Goal: Information Seeking & Learning: Learn about a topic

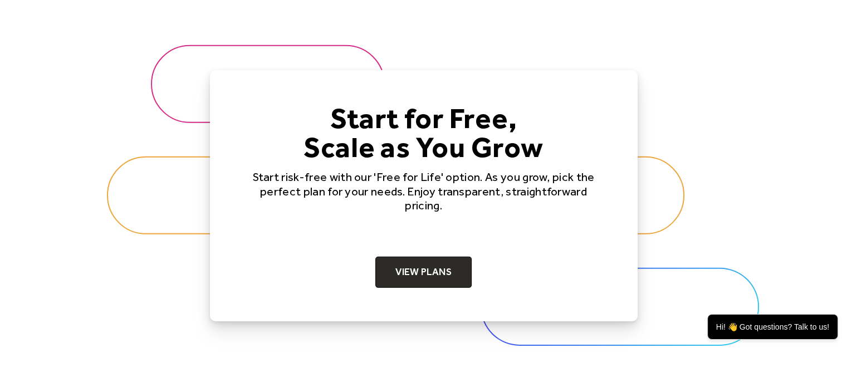
scroll to position [3401, 0]
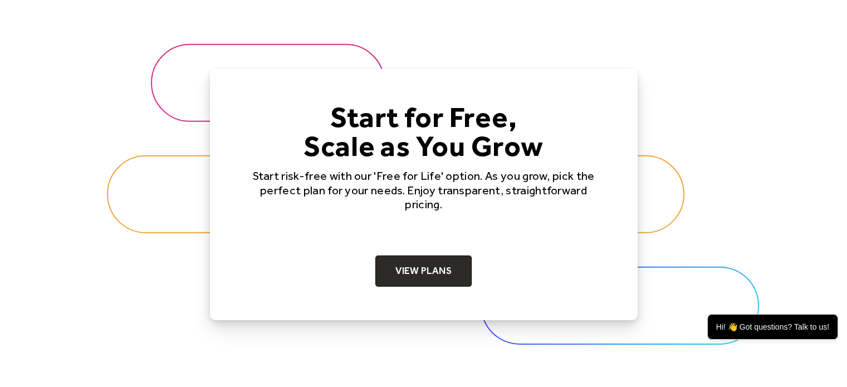
click at [56, 271] on div at bounding box center [423, 195] width 847 height 376
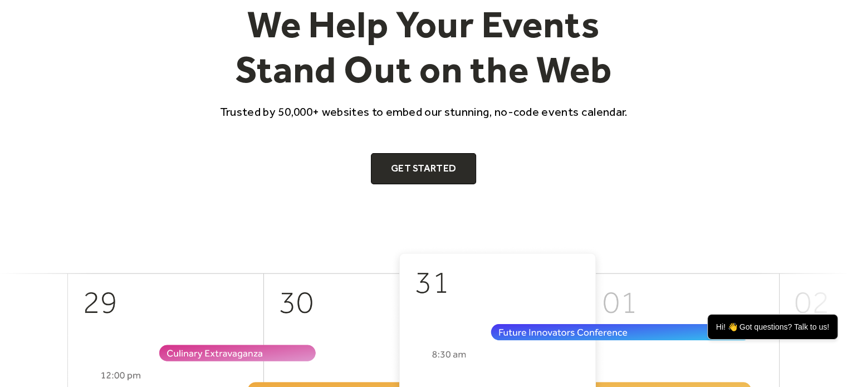
scroll to position [0, 0]
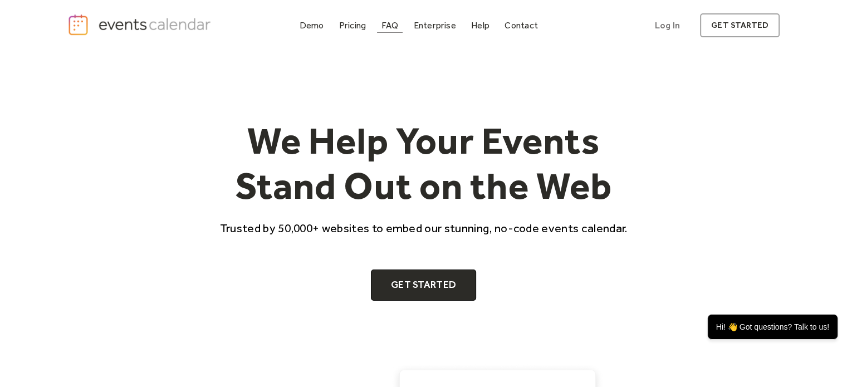
click at [397, 25] on div "FAQ" at bounding box center [390, 25] width 17 height 6
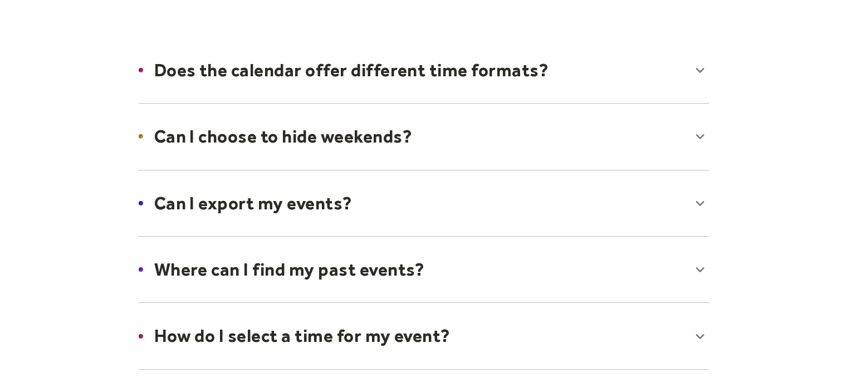
scroll to position [158, 0]
click at [211, 124] on div at bounding box center [424, 136] width 593 height 68
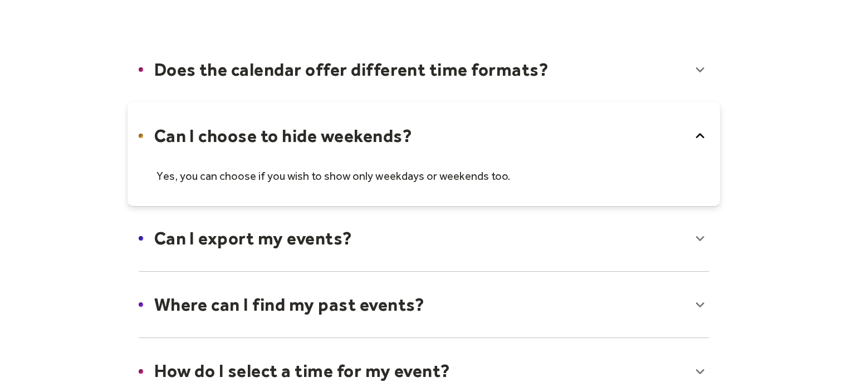
click at [211, 124] on div at bounding box center [424, 154] width 593 height 104
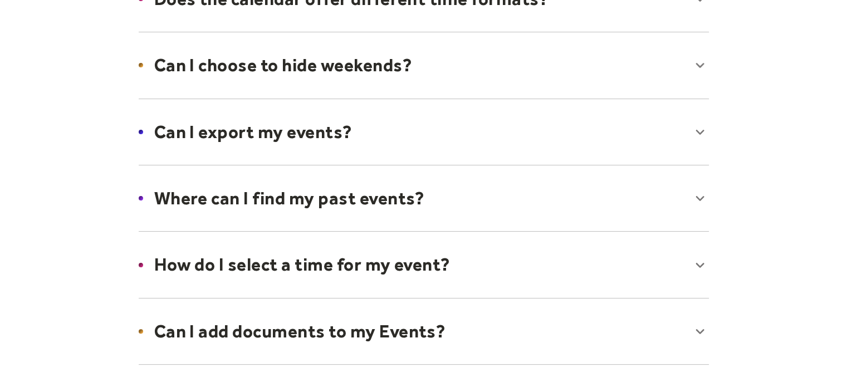
scroll to position [230, 0]
click at [204, 128] on div at bounding box center [424, 132] width 593 height 68
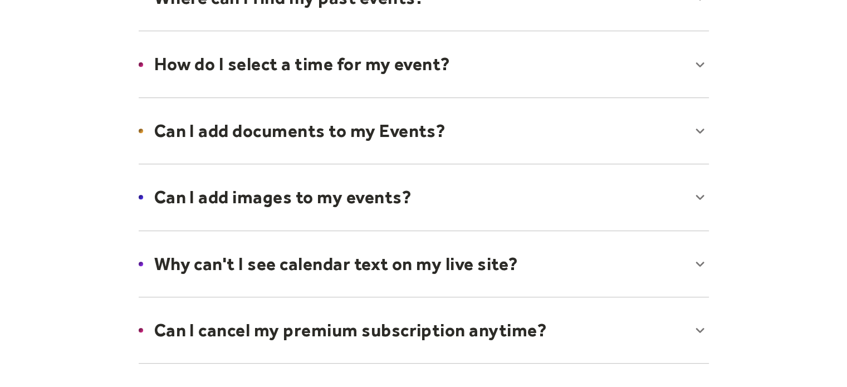
scroll to position [490, 0]
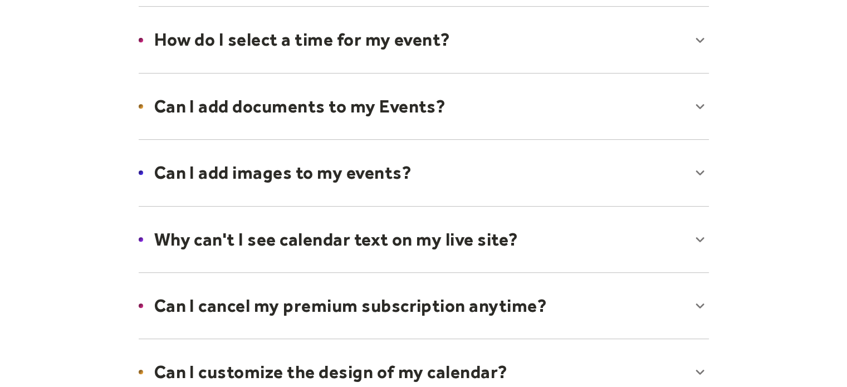
click at [204, 128] on div at bounding box center [424, 106] width 593 height 68
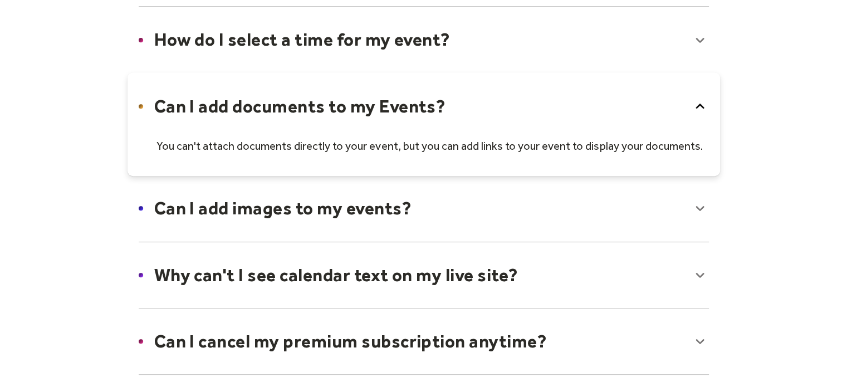
click at [198, 204] on div at bounding box center [424, 208] width 593 height 68
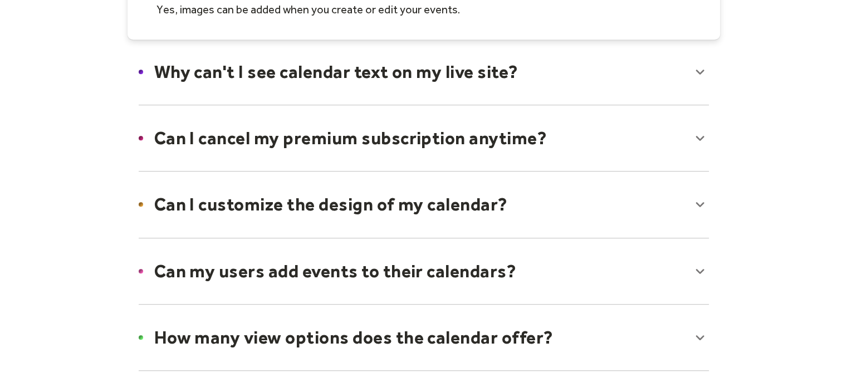
scroll to position [729, 0]
click at [260, 66] on div at bounding box center [424, 72] width 593 height 68
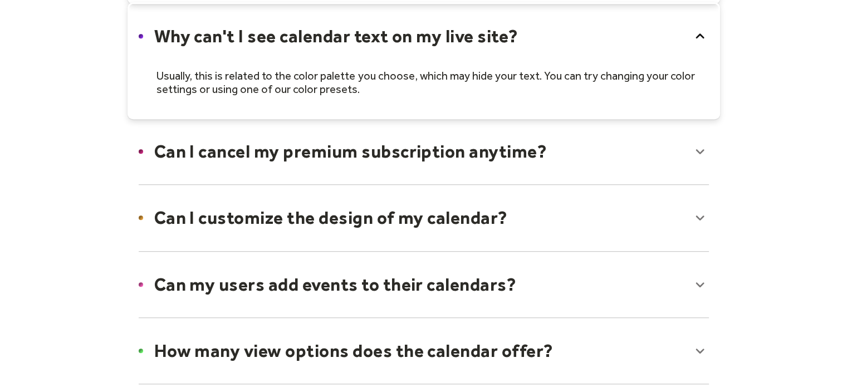
scroll to position [776, 0]
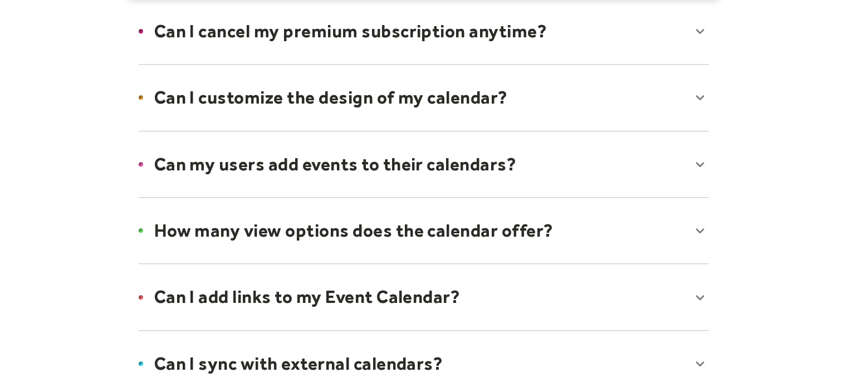
scroll to position [889, 0]
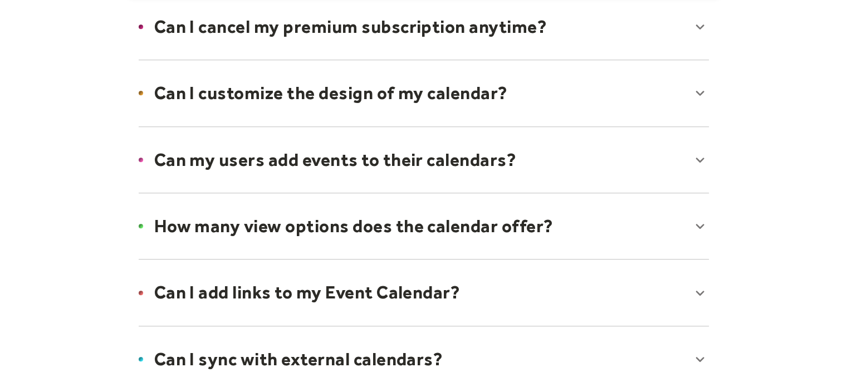
click at [167, 161] on div at bounding box center [424, 160] width 593 height 68
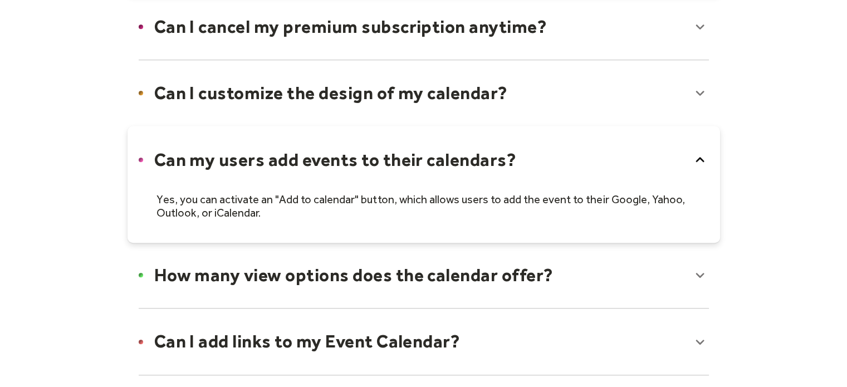
click at [167, 161] on div at bounding box center [424, 184] width 593 height 117
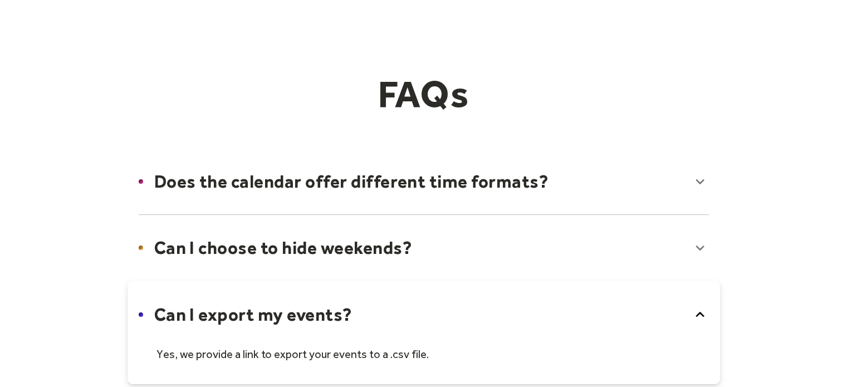
scroll to position [0, 0]
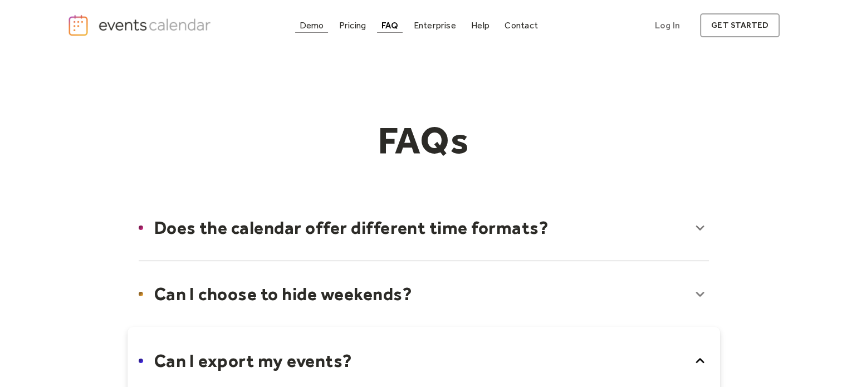
click at [311, 22] on div "Demo" at bounding box center [312, 25] width 25 height 6
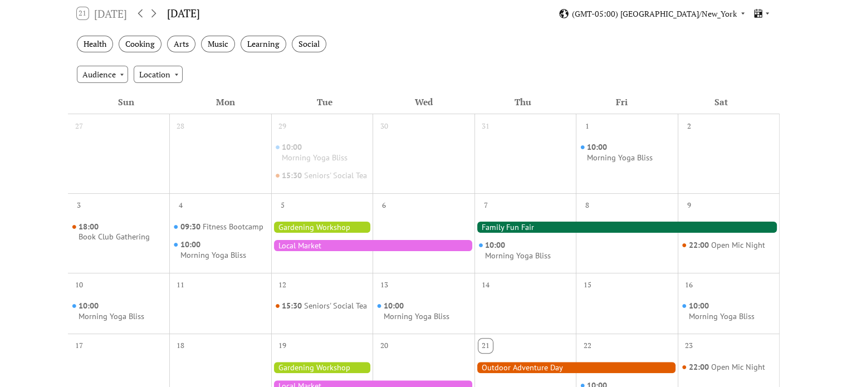
scroll to position [200, 0]
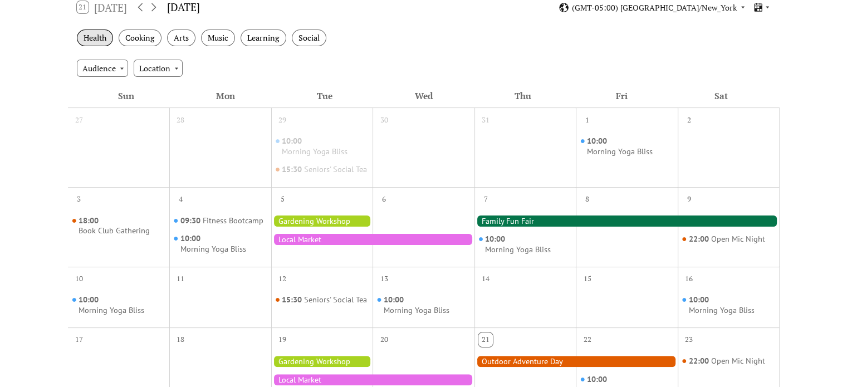
click at [96, 43] on div "Health" at bounding box center [95, 38] width 36 height 17
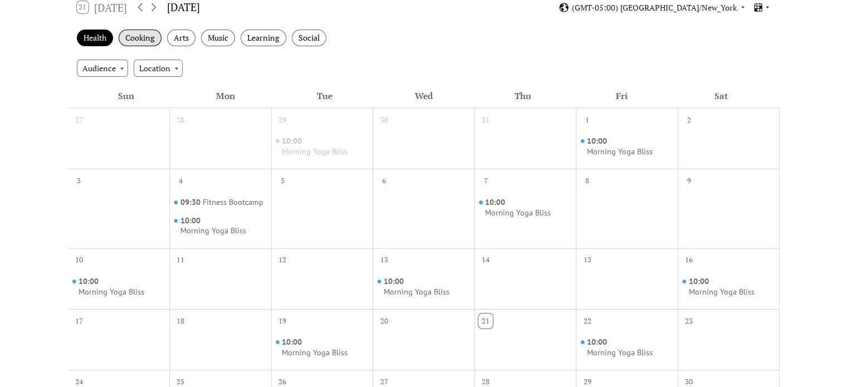
click at [137, 36] on div "Cooking" at bounding box center [140, 38] width 43 height 17
click at [178, 37] on div "Arts" at bounding box center [181, 38] width 28 height 17
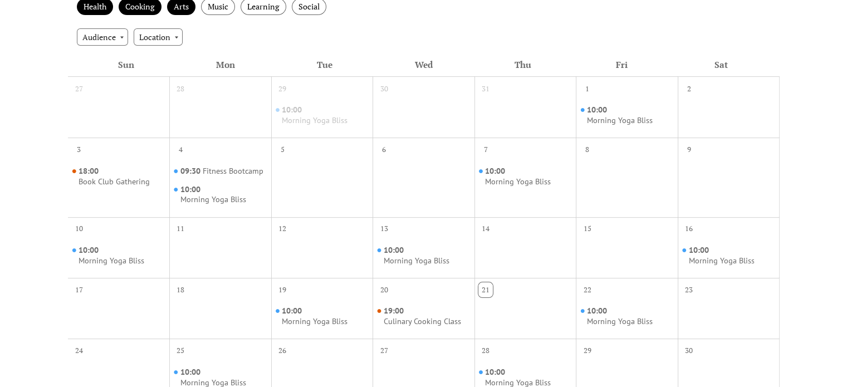
scroll to position [231, 0]
click at [160, 40] on div "Location" at bounding box center [158, 37] width 49 height 17
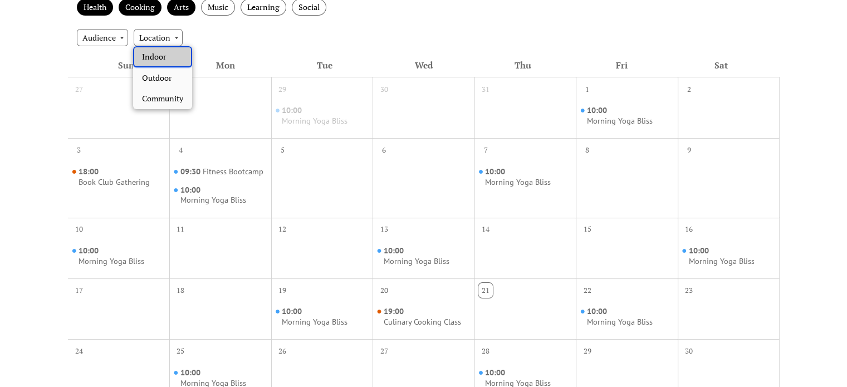
click at [160, 53] on span "Indoor" at bounding box center [154, 57] width 25 height 12
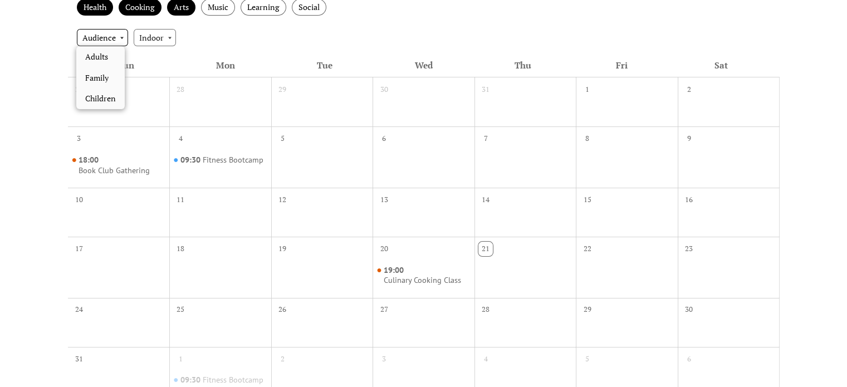
click at [122, 42] on div "Audience" at bounding box center [102, 37] width 51 height 17
click at [60, 62] on div "Events Calendar Demo Loading the Events Calendar..." at bounding box center [423, 162] width 847 height 684
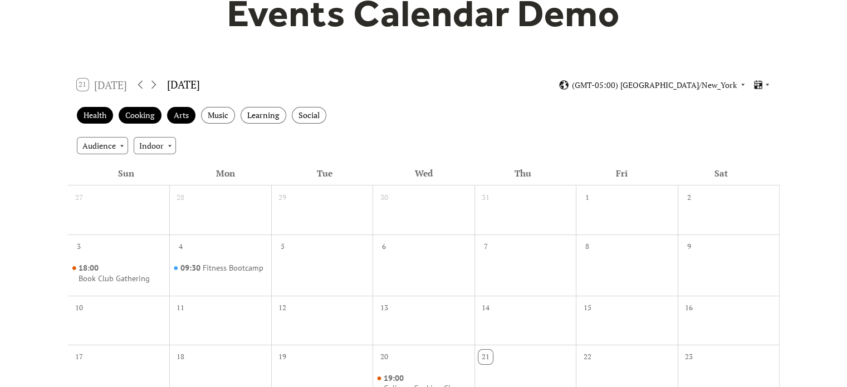
scroll to position [121, 0]
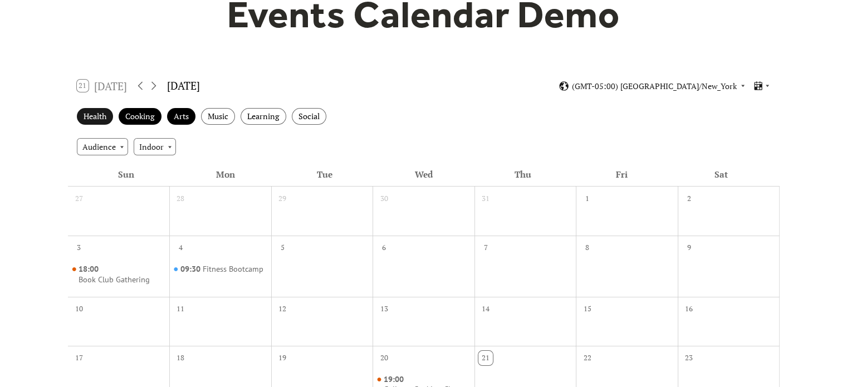
click at [90, 113] on div "Health" at bounding box center [95, 116] width 36 height 17
click at [133, 118] on div "Cooking" at bounding box center [140, 116] width 43 height 17
click at [169, 118] on div "Arts" at bounding box center [181, 116] width 28 height 17
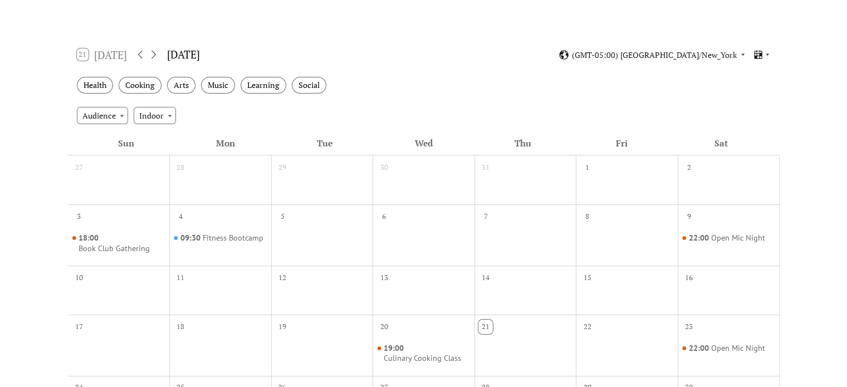
scroll to position [43, 0]
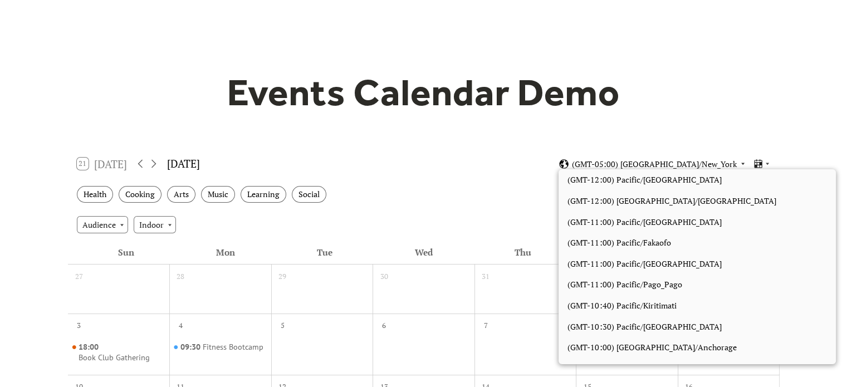
click at [654, 164] on span "(GMT-05:00) America/New_York" at bounding box center [654, 164] width 165 height 8
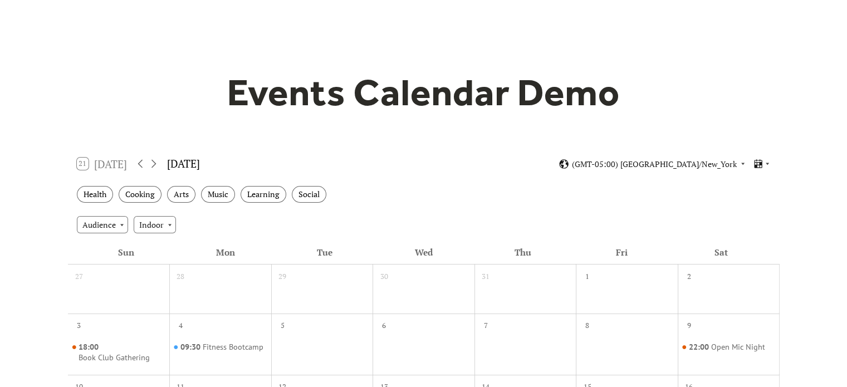
click at [520, 167] on div "21 Today August 2025 (GMT-05:00) America/New_York" at bounding box center [424, 164] width 712 height 30
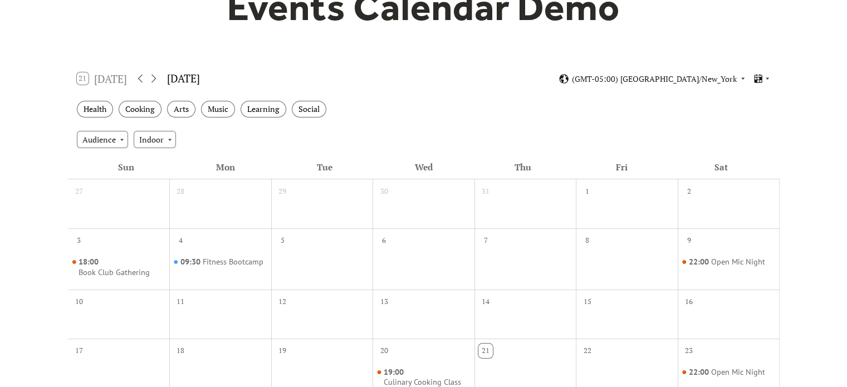
scroll to position [125, 0]
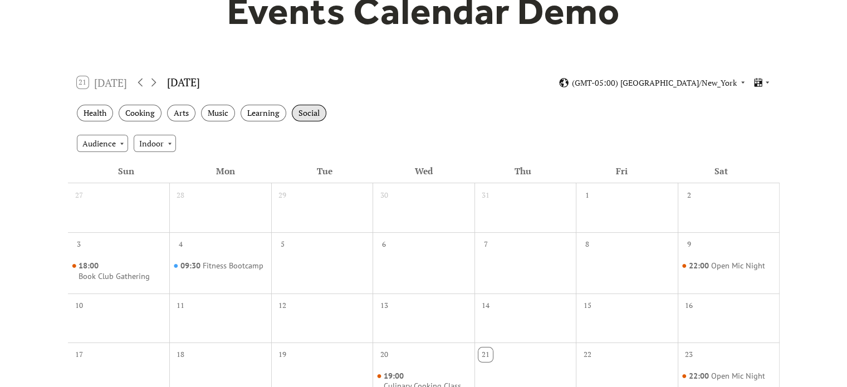
click at [325, 113] on div "Social" at bounding box center [309, 113] width 35 height 17
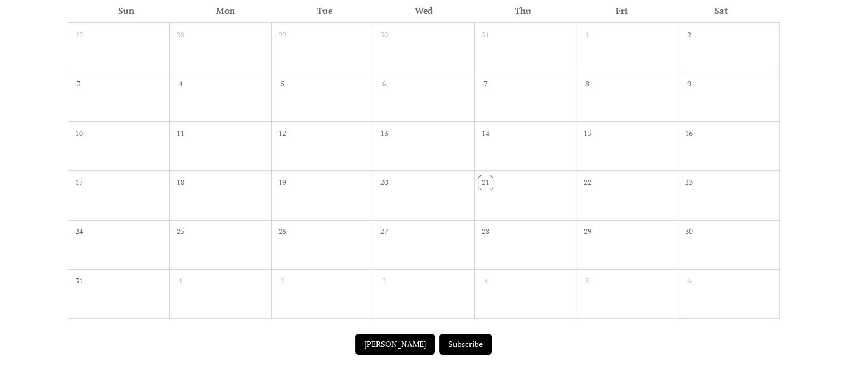
scroll to position [154, 0]
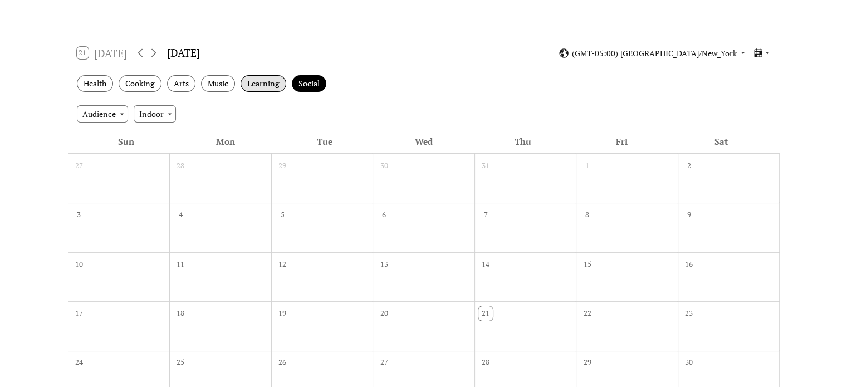
click at [256, 81] on div "Learning" at bounding box center [264, 83] width 46 height 17
click at [305, 85] on div "Social" at bounding box center [309, 83] width 35 height 17
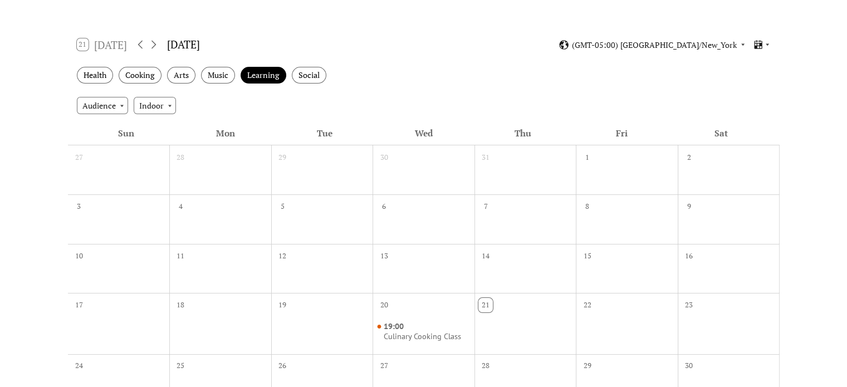
scroll to position [168, 0]
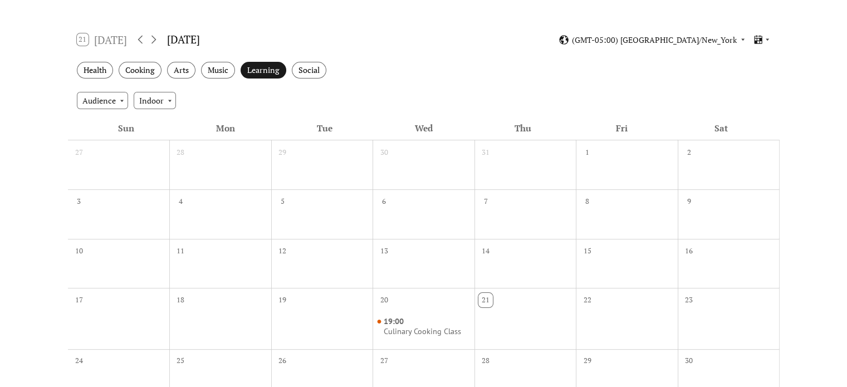
click at [272, 71] on div "Learning" at bounding box center [264, 70] width 46 height 17
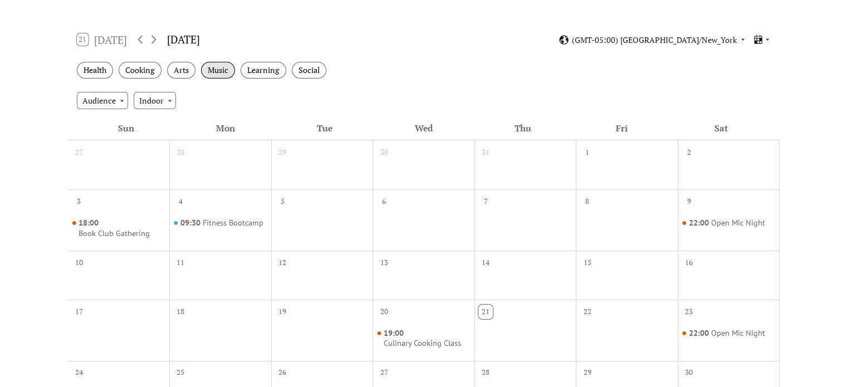
click at [207, 67] on div "Music" at bounding box center [218, 70] width 34 height 17
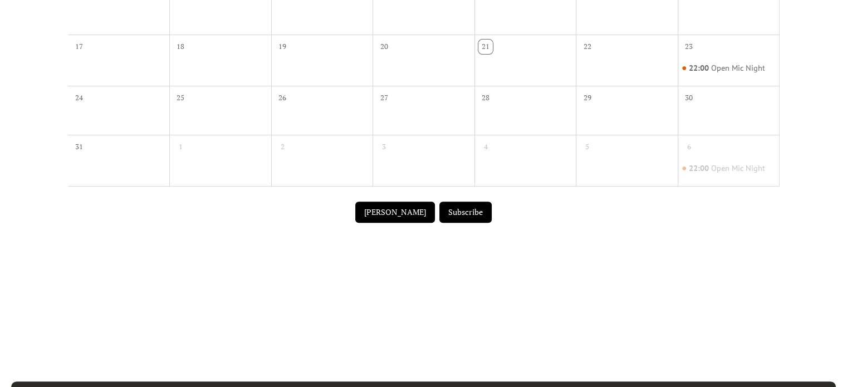
scroll to position [425, 0]
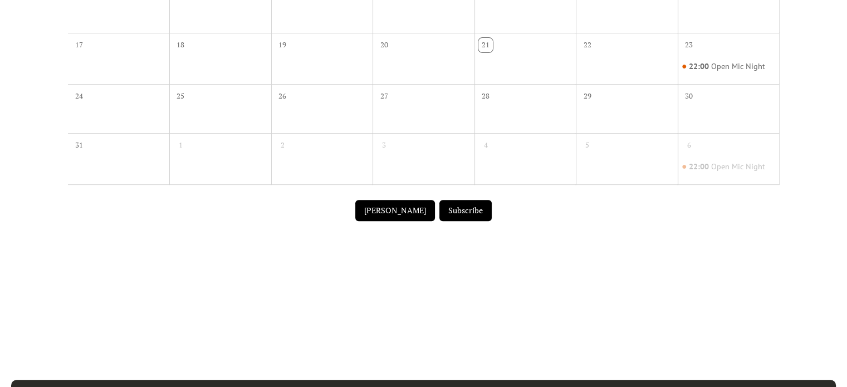
click at [388, 215] on button "Submit Event" at bounding box center [395, 210] width 80 height 21
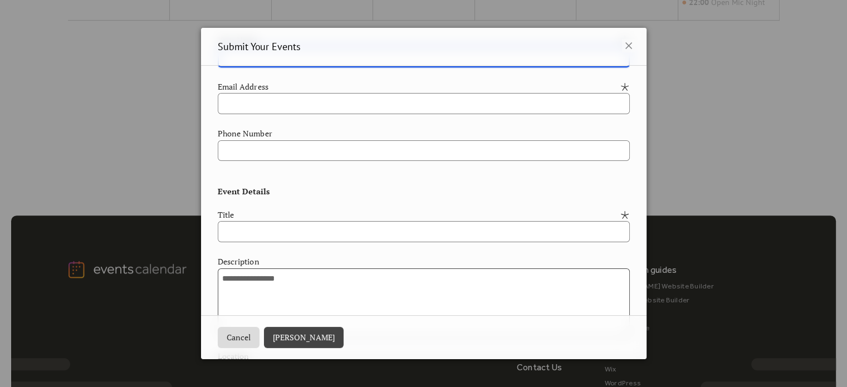
scroll to position [69, 0]
click at [243, 332] on button "Cancel" at bounding box center [239, 337] width 42 height 21
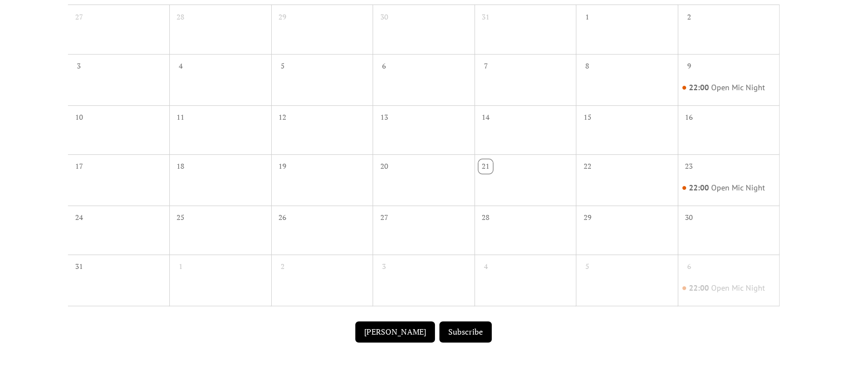
scroll to position [300, 0]
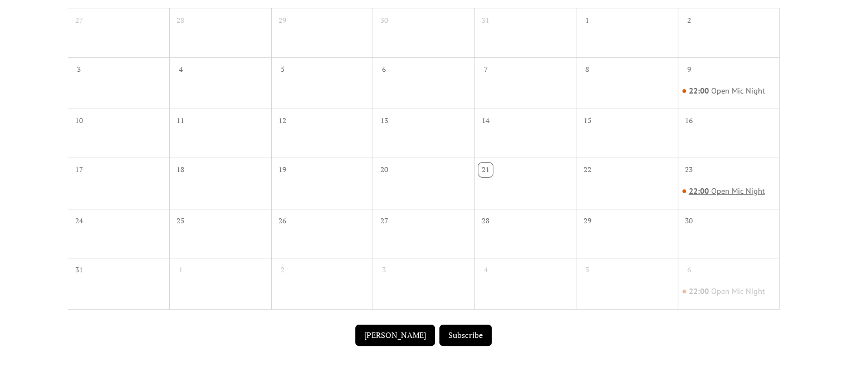
click at [711, 188] on div "Open Mic Night" at bounding box center [738, 191] width 54 height 11
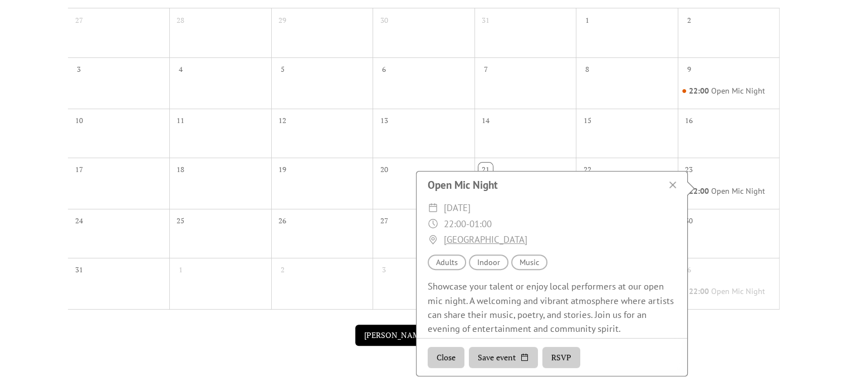
scroll to position [148, 0]
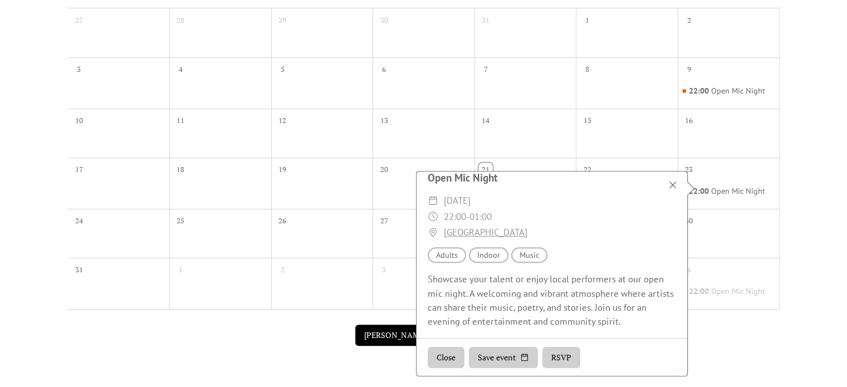
click at [676, 182] on div at bounding box center [673, 185] width 16 height 16
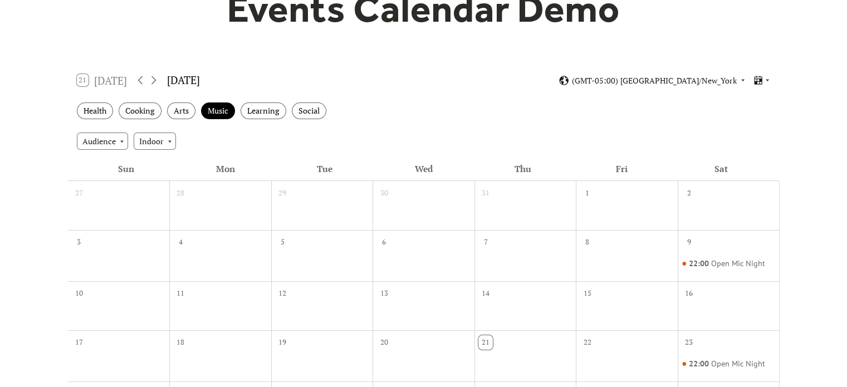
scroll to position [0, 0]
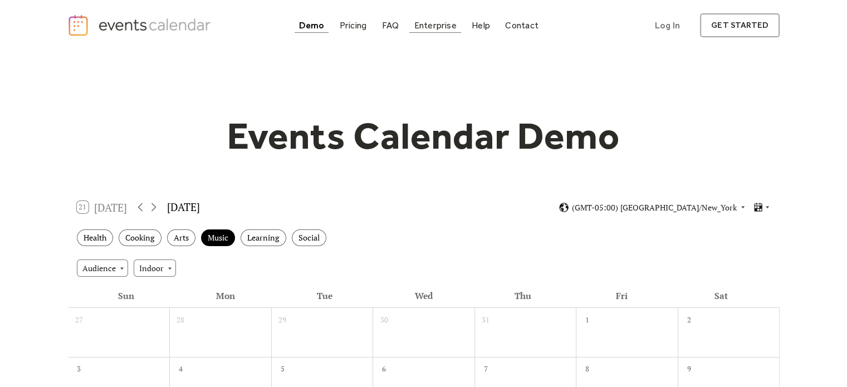
click at [439, 22] on div "Enterprise" at bounding box center [435, 25] width 42 height 6
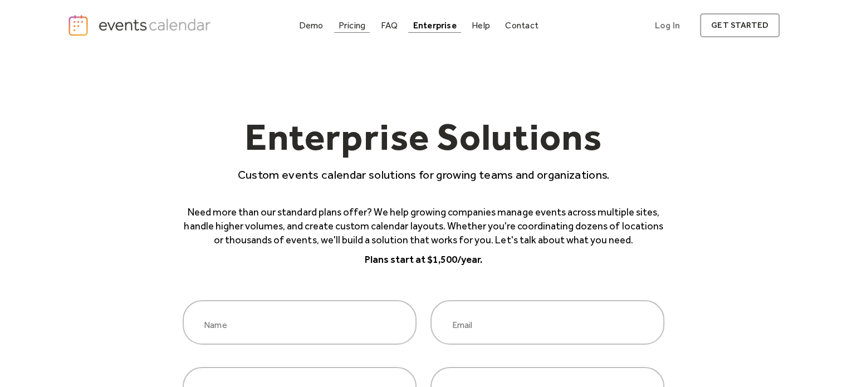
click at [351, 28] on div "Pricing" at bounding box center [352, 25] width 27 height 6
